Goal: Navigation & Orientation: Find specific page/section

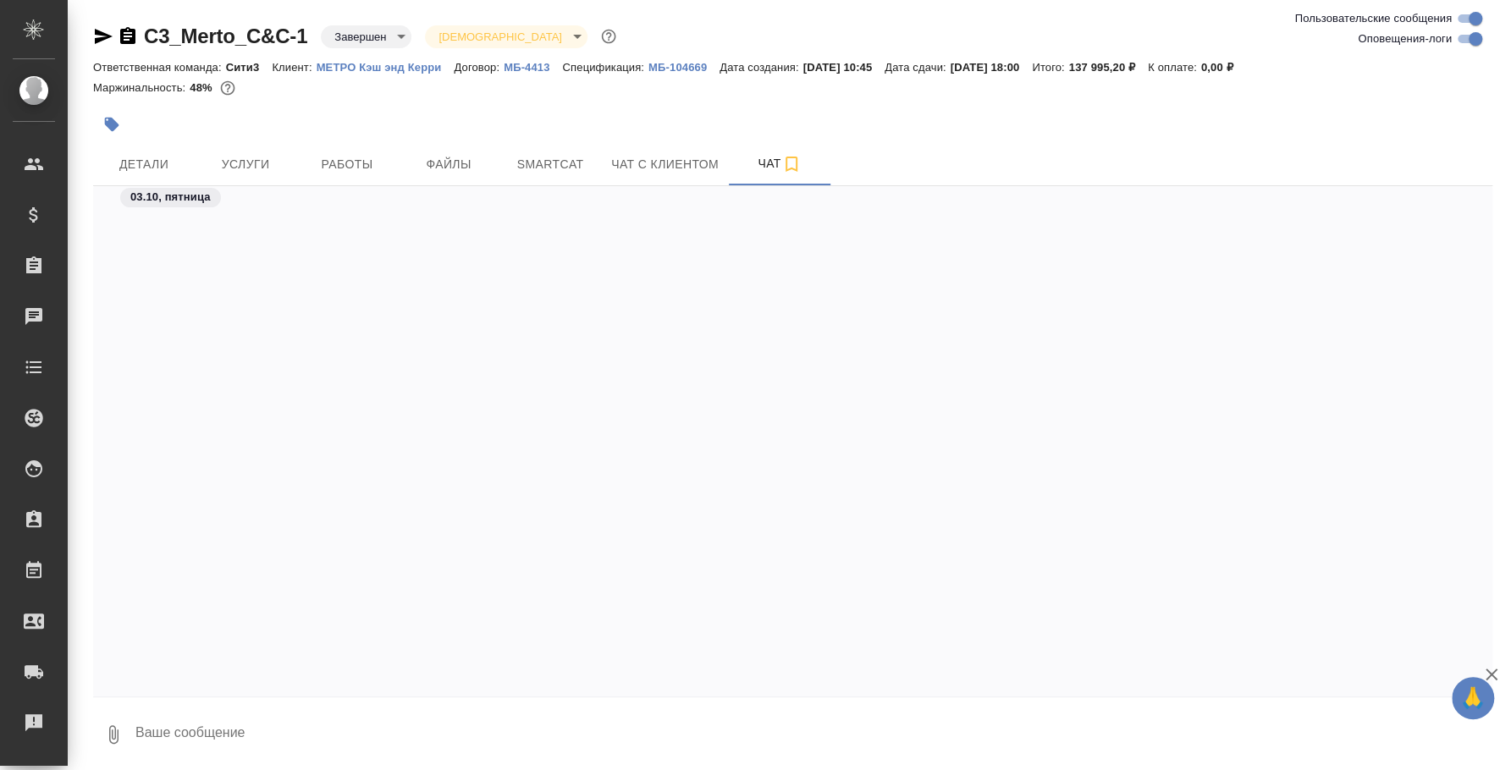
scroll to position [5420, 0]
